Goal: Navigation & Orientation: Find specific page/section

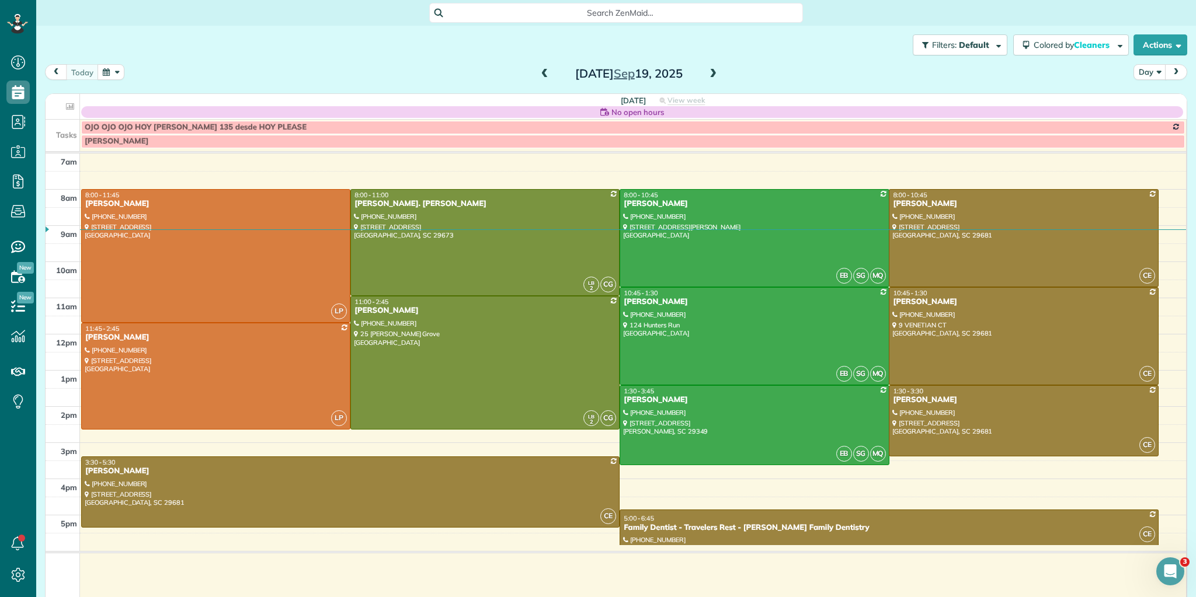
scroll to position [5, 5]
click at [542, 74] on span at bounding box center [544, 74] width 13 height 11
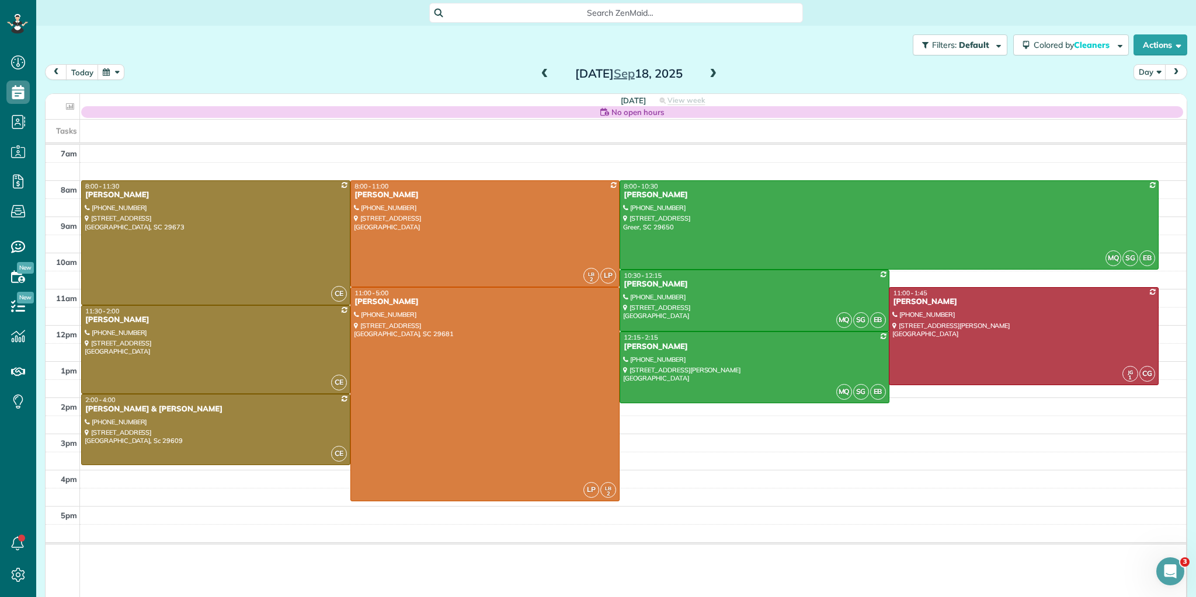
click at [542, 75] on span at bounding box center [544, 74] width 13 height 11
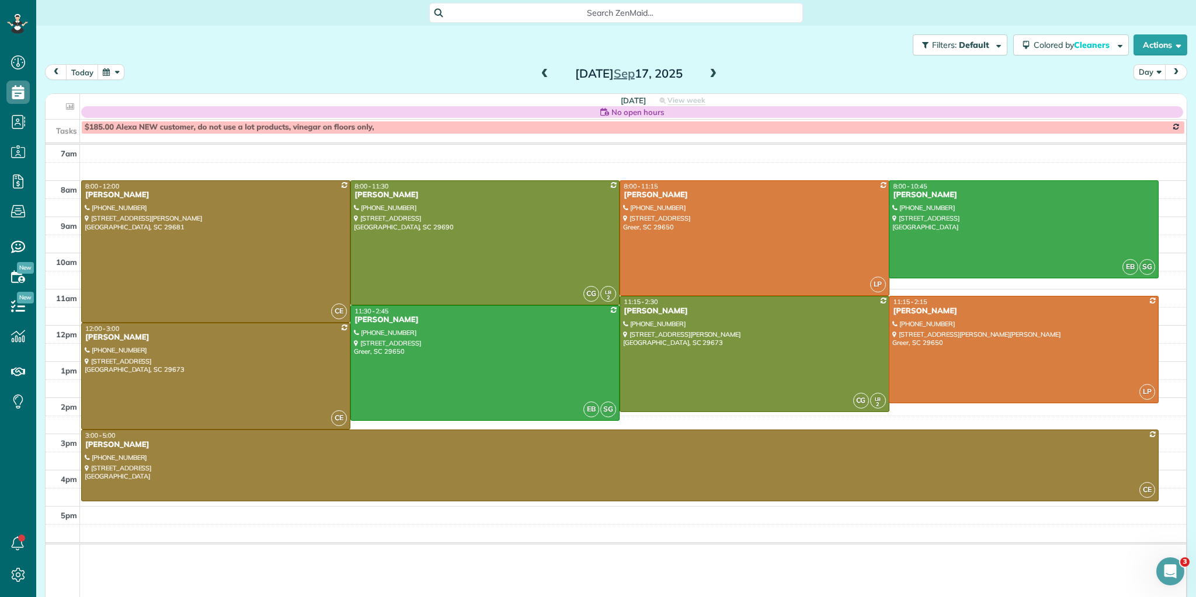
click at [542, 75] on span at bounding box center [544, 74] width 13 height 11
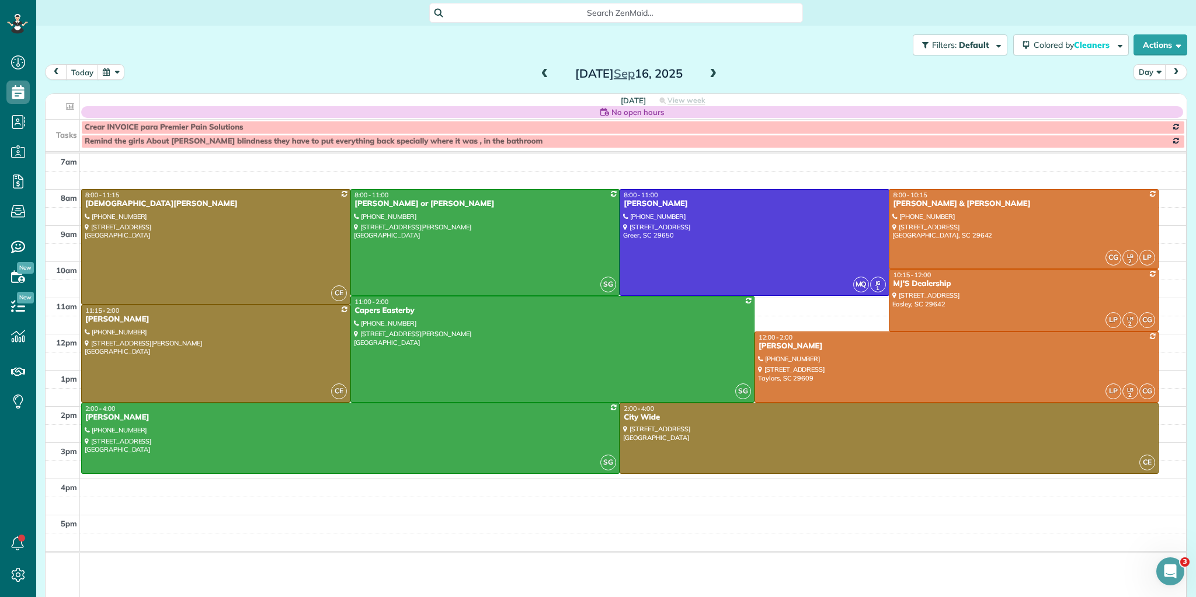
click at [542, 75] on span at bounding box center [544, 74] width 13 height 11
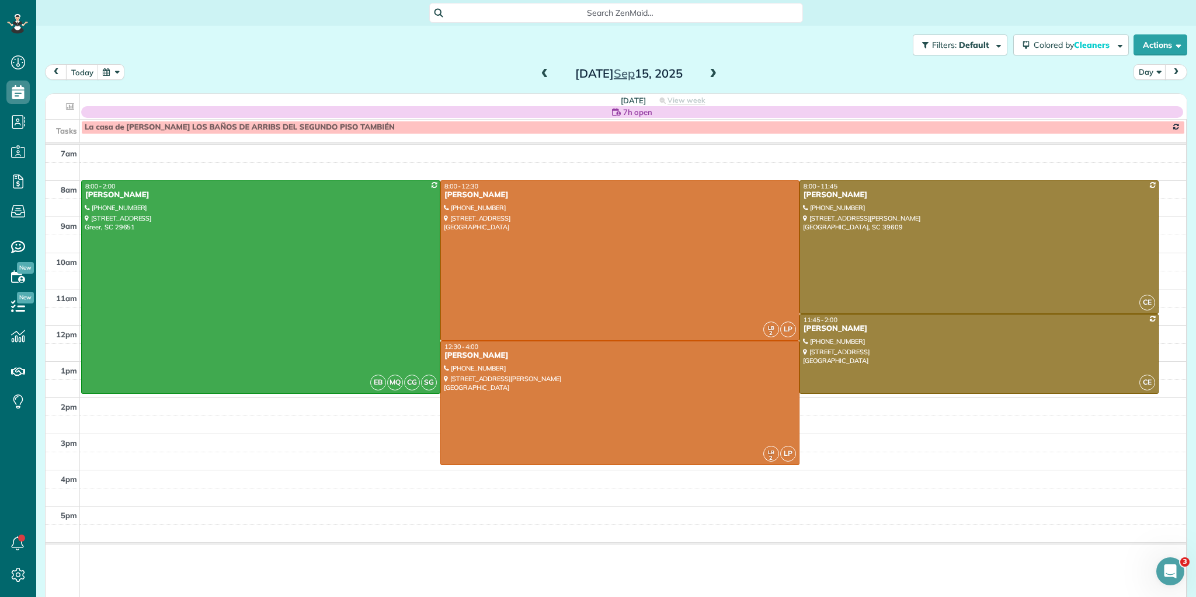
click at [542, 75] on span at bounding box center [544, 74] width 13 height 11
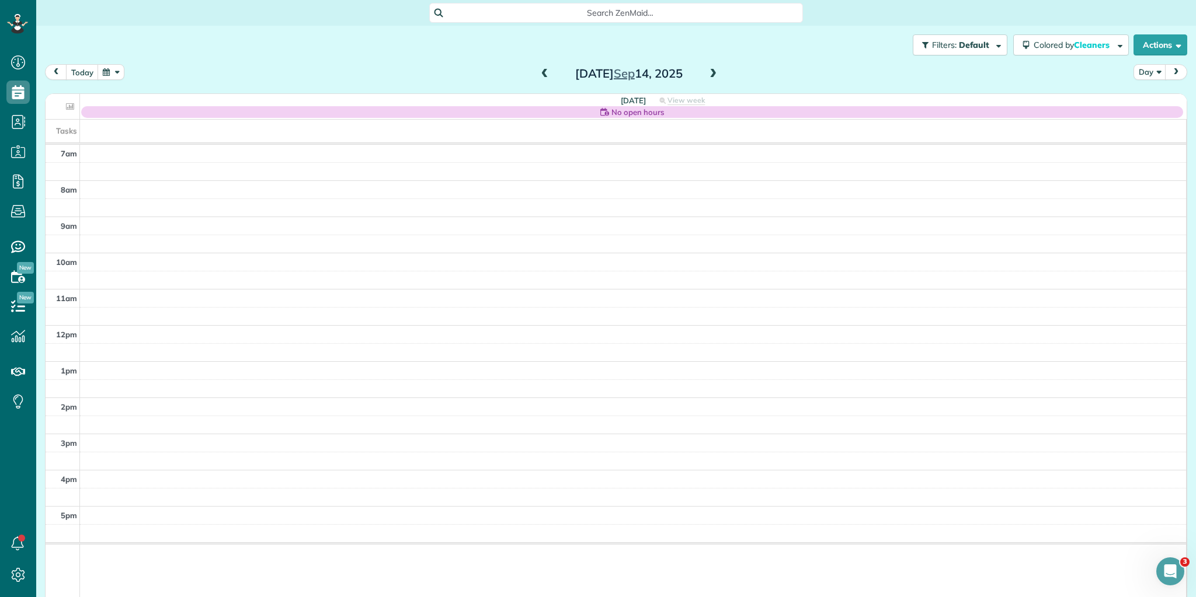
click at [542, 75] on span at bounding box center [544, 74] width 13 height 11
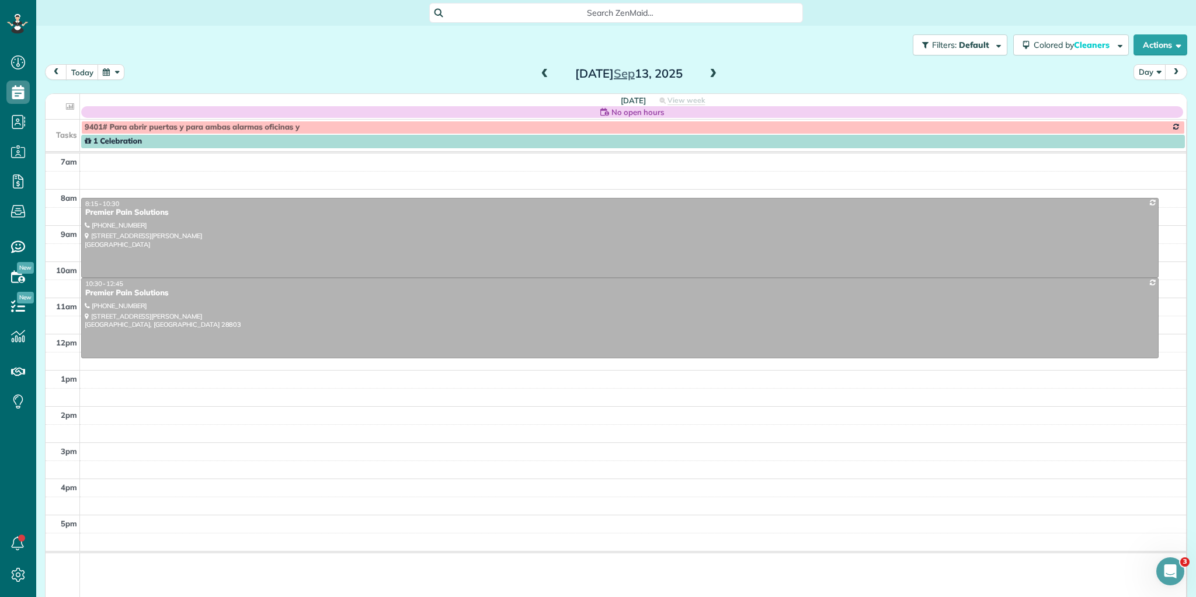
click at [542, 75] on span at bounding box center [544, 74] width 13 height 11
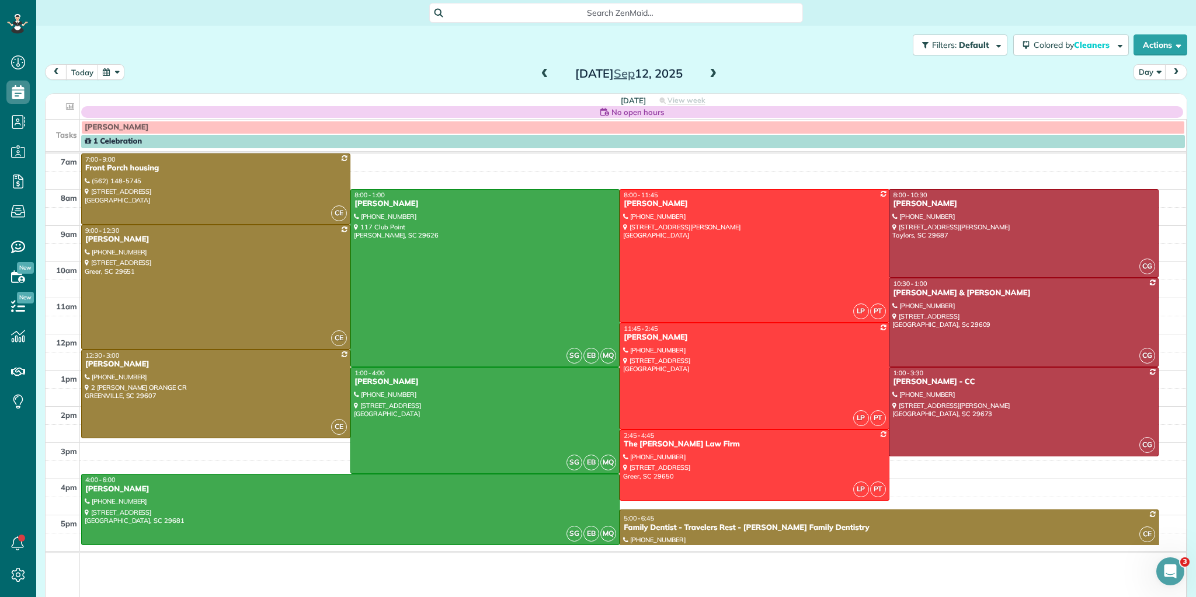
drag, startPoint x: 546, startPoint y: 75, endPoint x: 545, endPoint y: 82, distance: 6.5
click at [545, 82] on span at bounding box center [544, 74] width 13 height 18
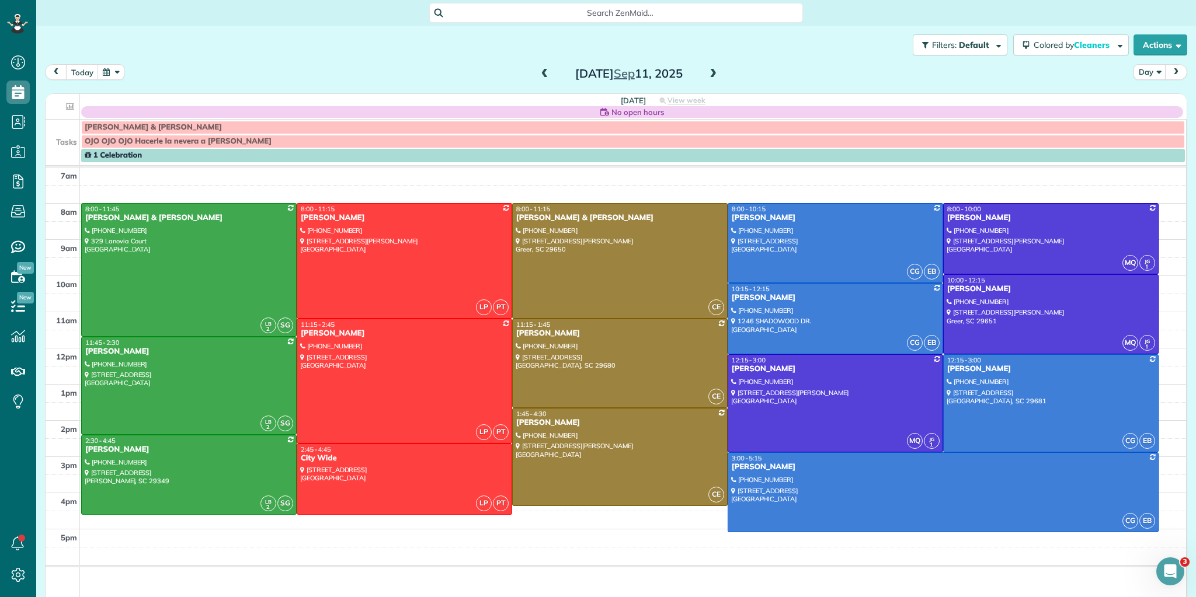
click at [540, 69] on span at bounding box center [544, 74] width 13 height 11
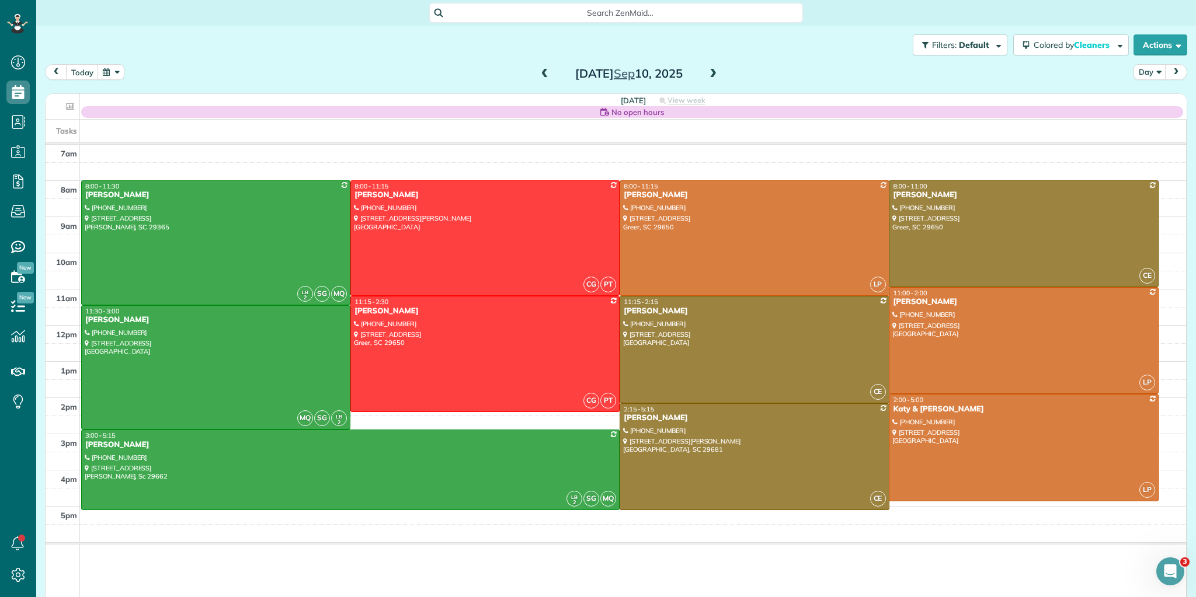
click at [545, 64] on div "Filters: Default Colored by Cleaners Color by Cleaner Color by Team Color by St…" at bounding box center [616, 300] width 1160 height 548
click at [540, 73] on span at bounding box center [544, 74] width 13 height 11
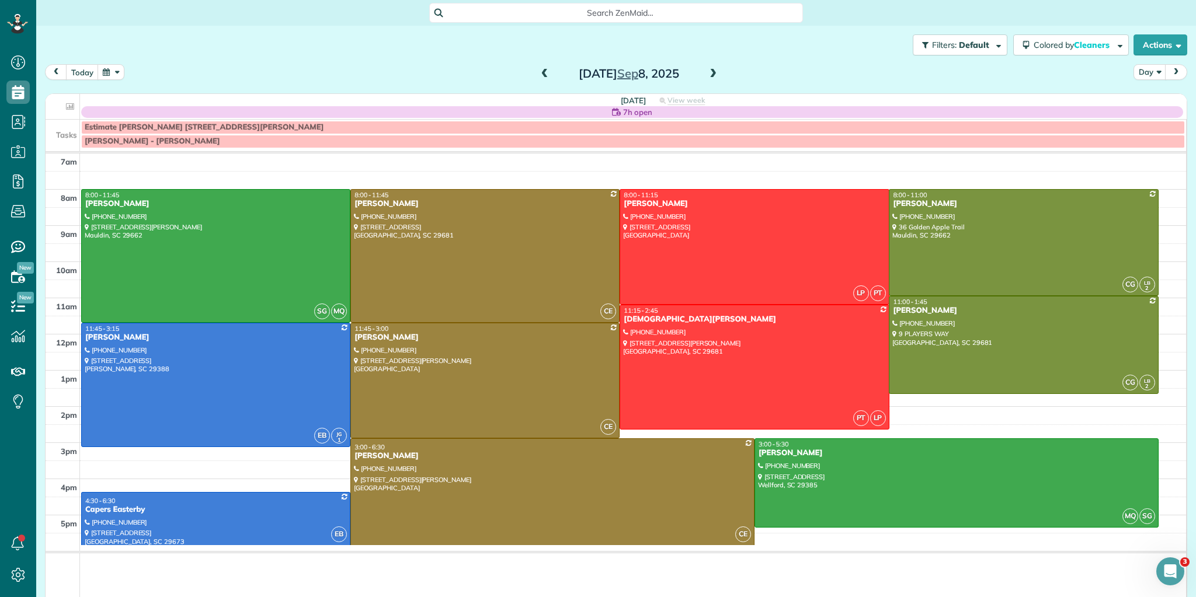
click at [540, 73] on span at bounding box center [544, 74] width 13 height 11
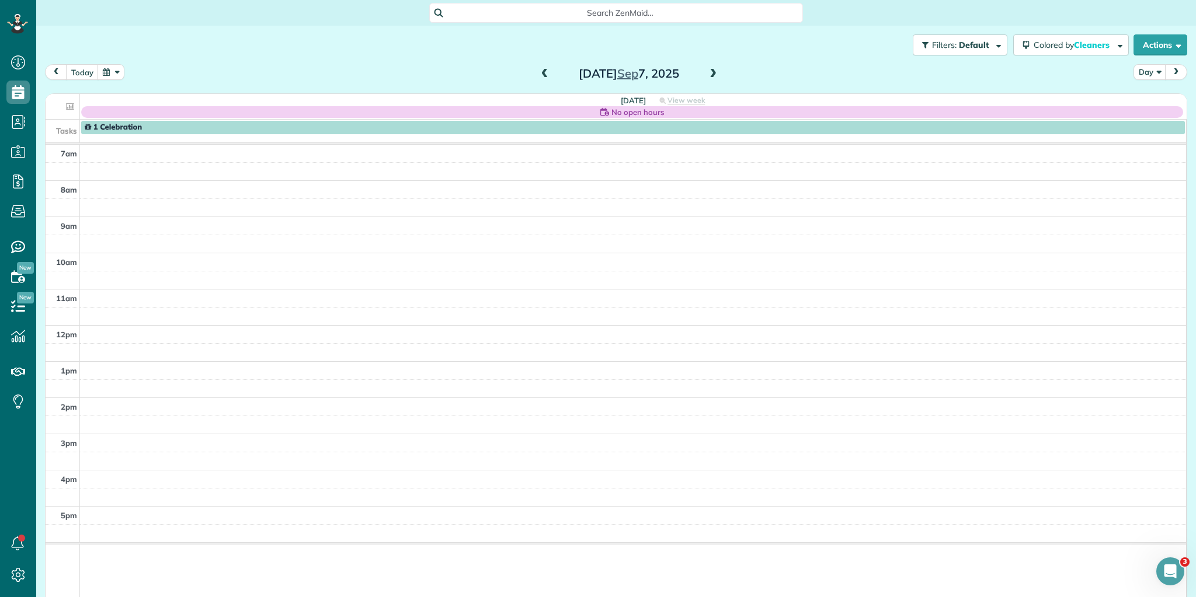
click at [540, 73] on span at bounding box center [544, 74] width 13 height 11
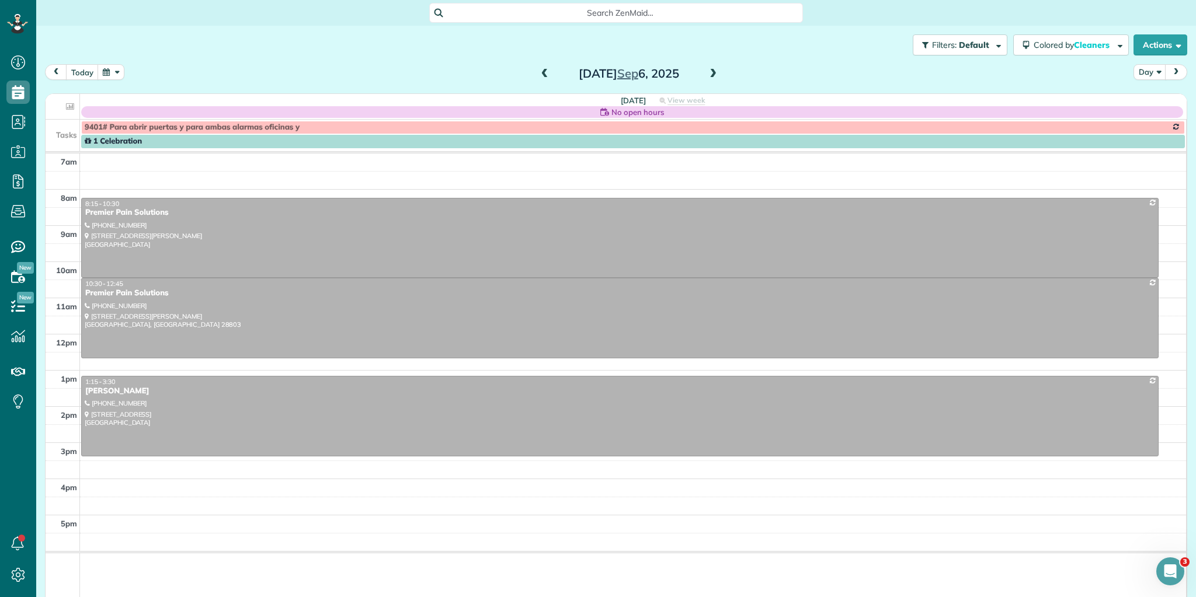
click at [540, 73] on span at bounding box center [544, 74] width 13 height 11
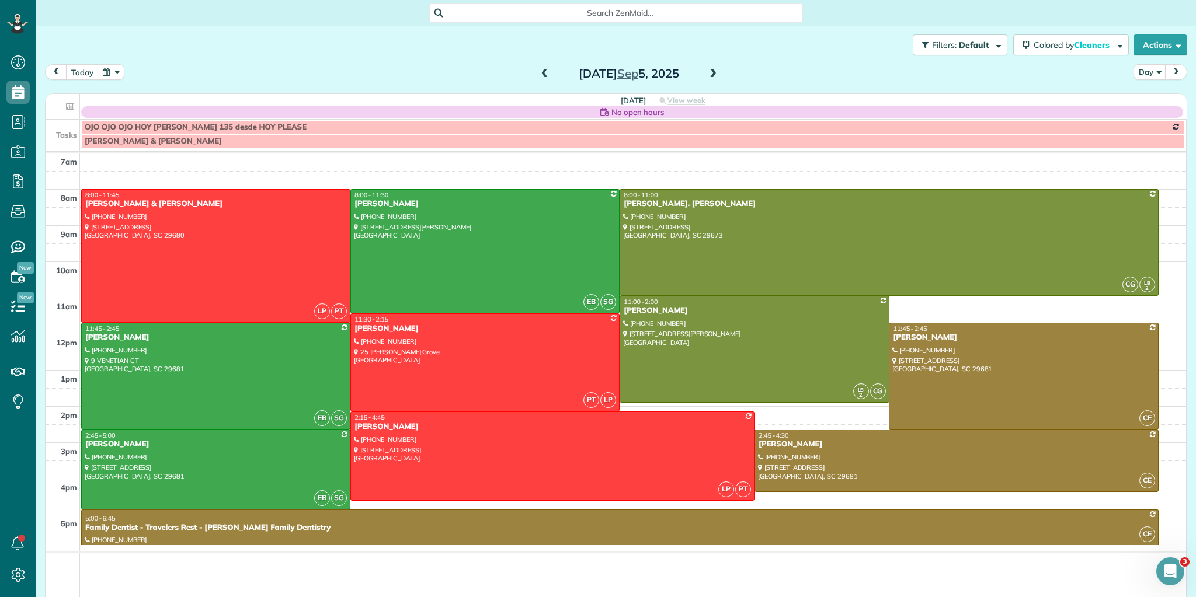
click at [538, 72] on span at bounding box center [544, 74] width 13 height 11
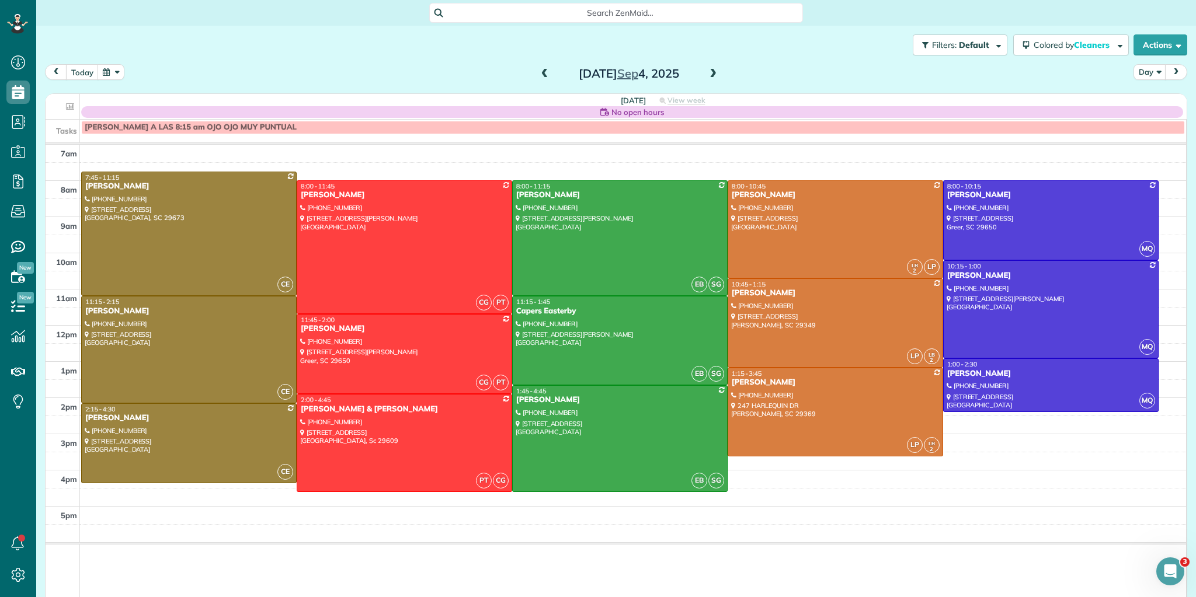
click at [539, 73] on span at bounding box center [544, 74] width 13 height 11
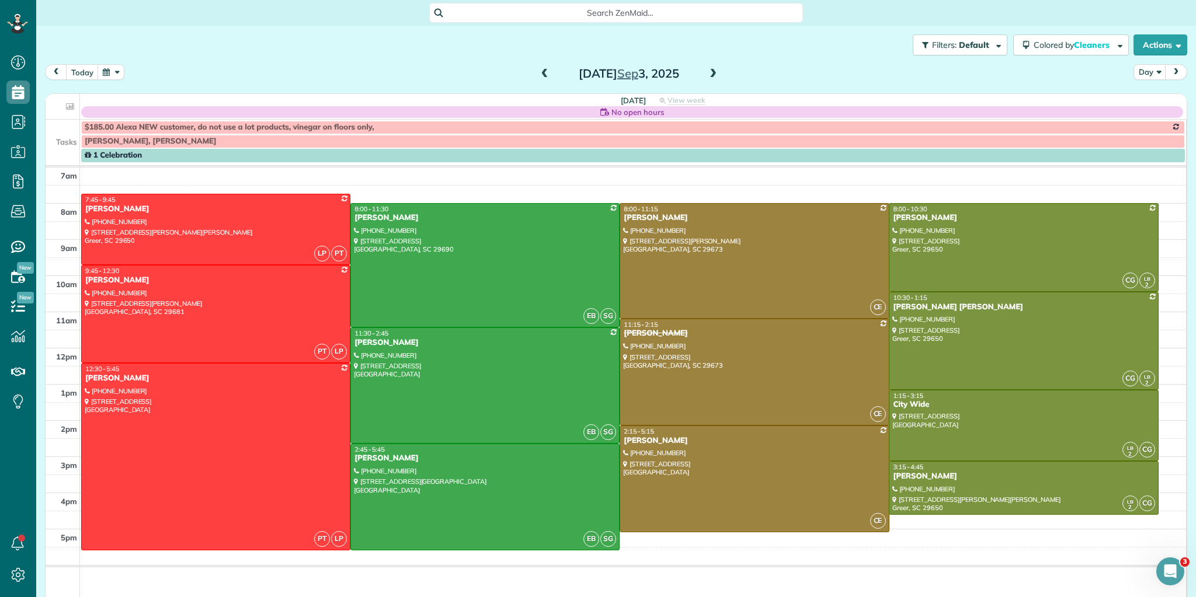
click at [538, 71] on span at bounding box center [544, 74] width 13 height 11
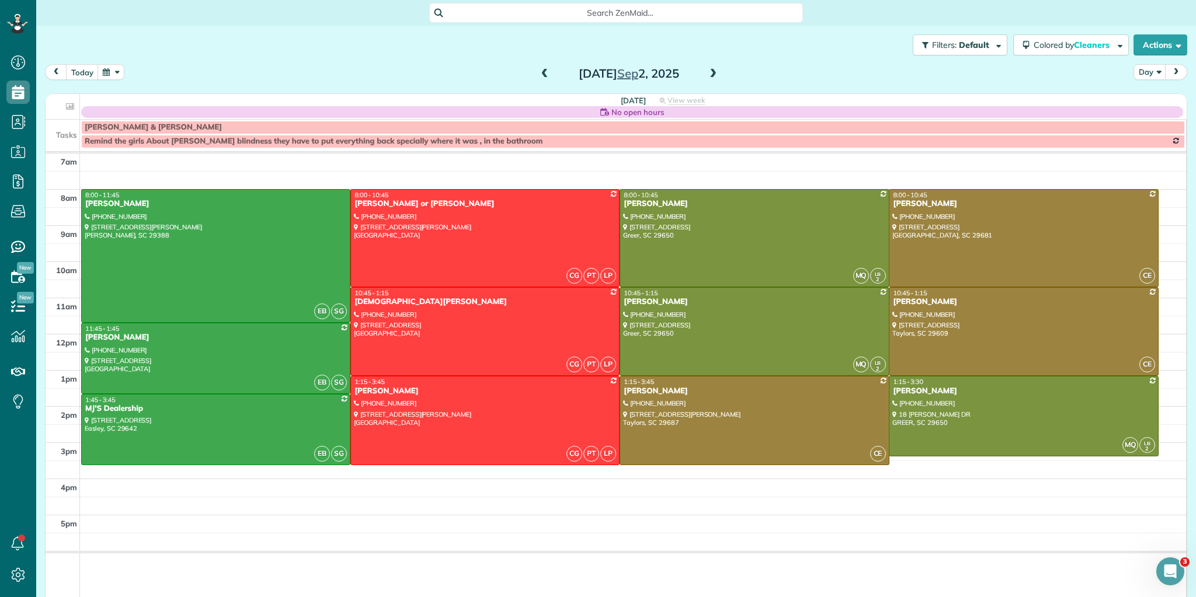
click at [542, 71] on span at bounding box center [544, 74] width 13 height 11
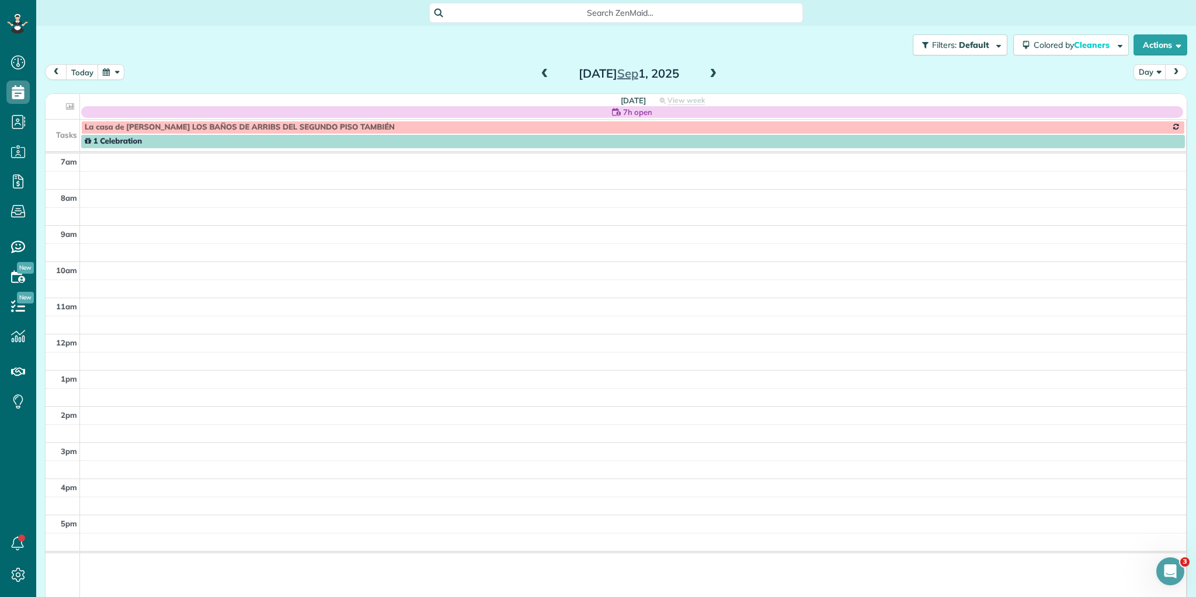
click at [707, 68] on span at bounding box center [713, 74] width 13 height 18
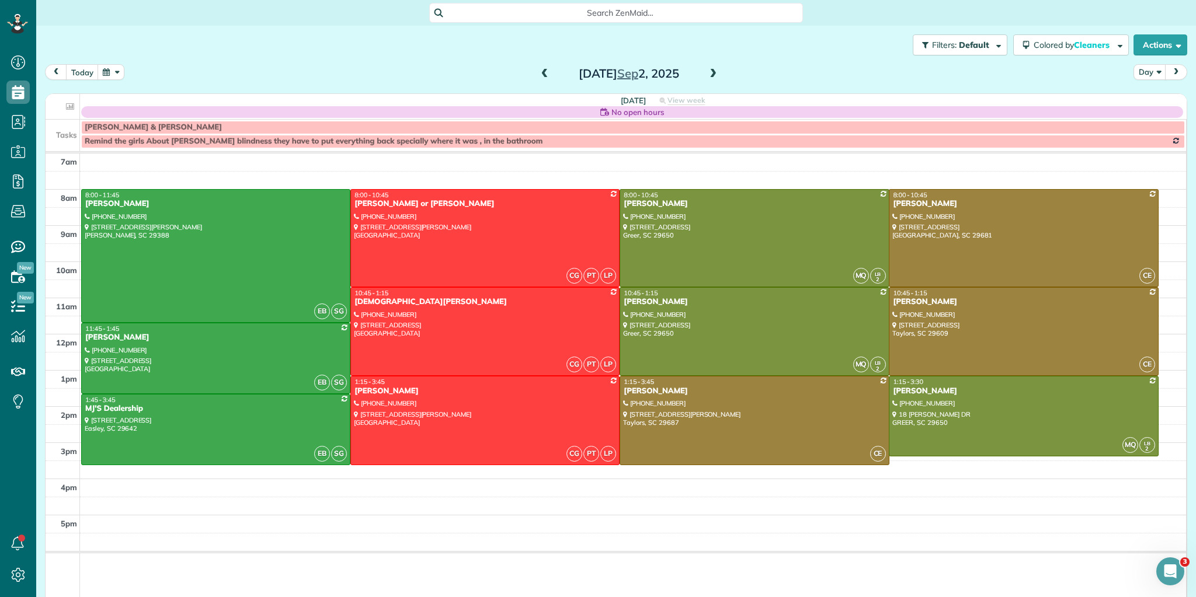
click at [707, 74] on span at bounding box center [713, 74] width 13 height 11
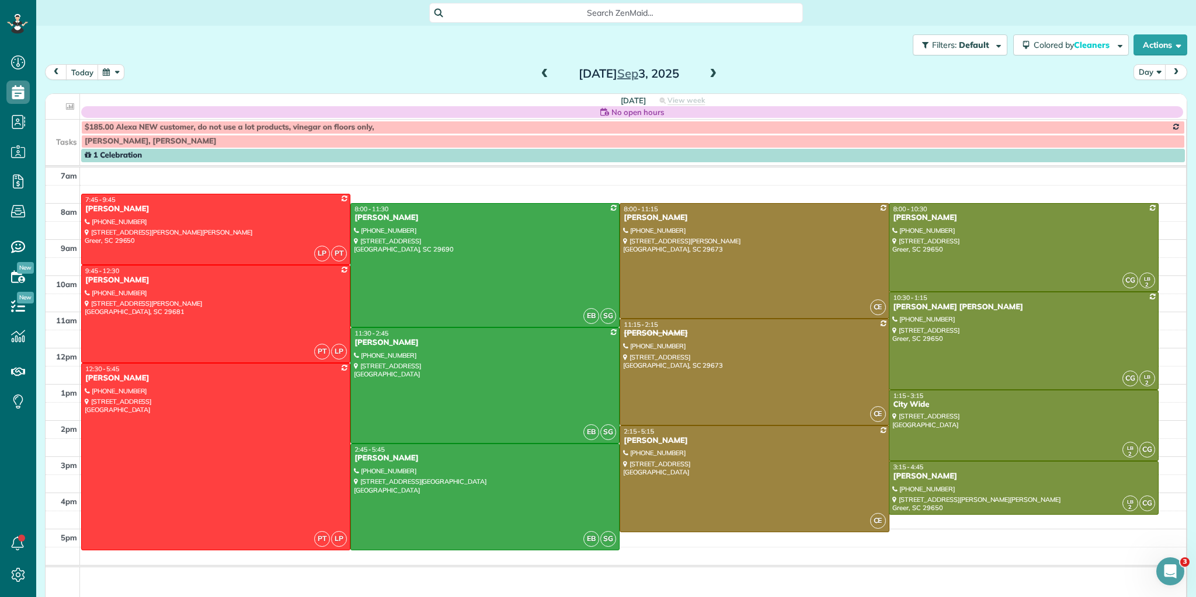
click at [708, 71] on span at bounding box center [713, 74] width 13 height 11
